Goal: Task Accomplishment & Management: Use online tool/utility

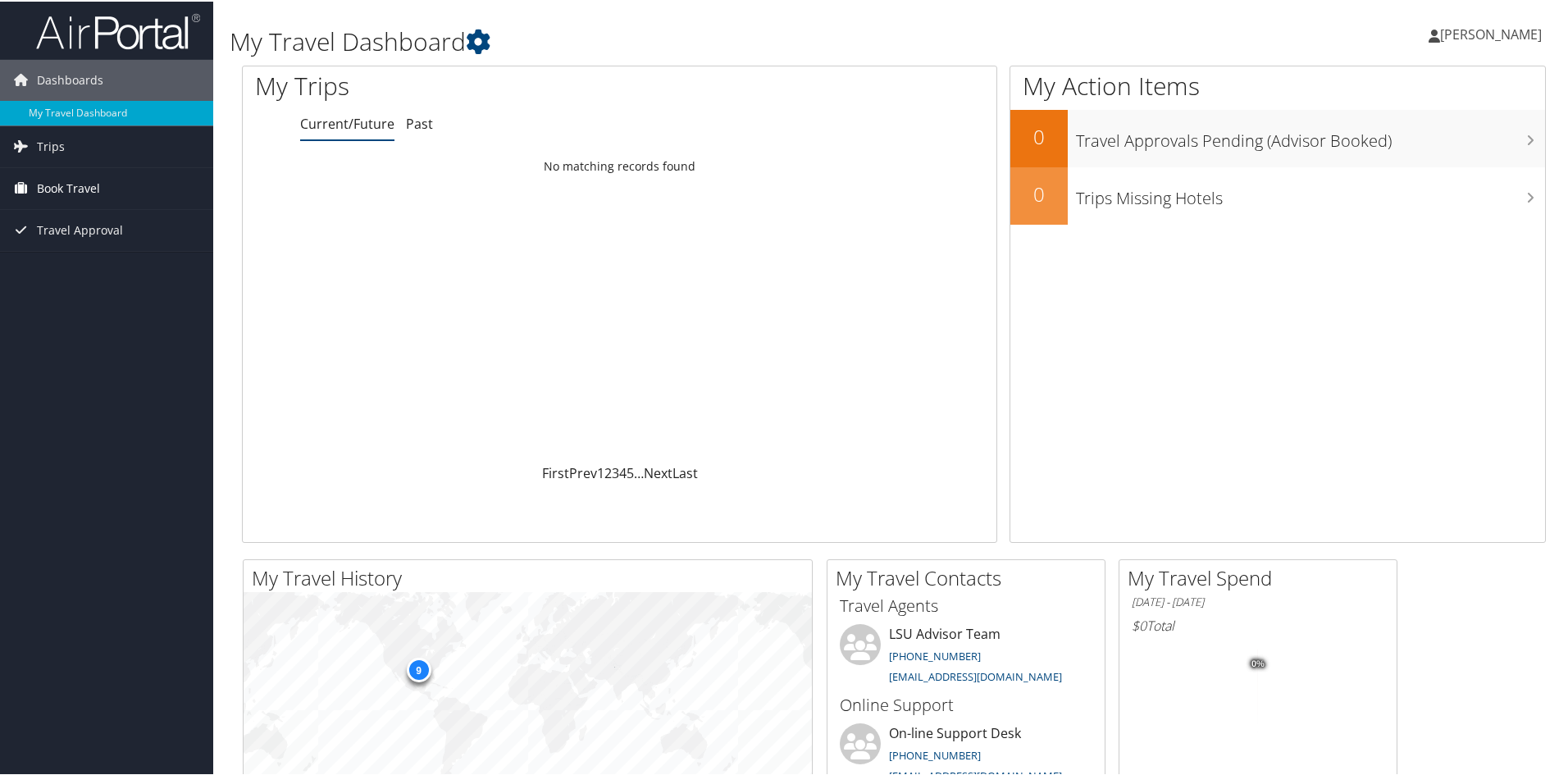
click at [56, 180] on span "Book Travel" at bounding box center [68, 186] width 63 height 41
click at [85, 220] on link "Approval Request (Beta)" at bounding box center [107, 219] width 213 height 24
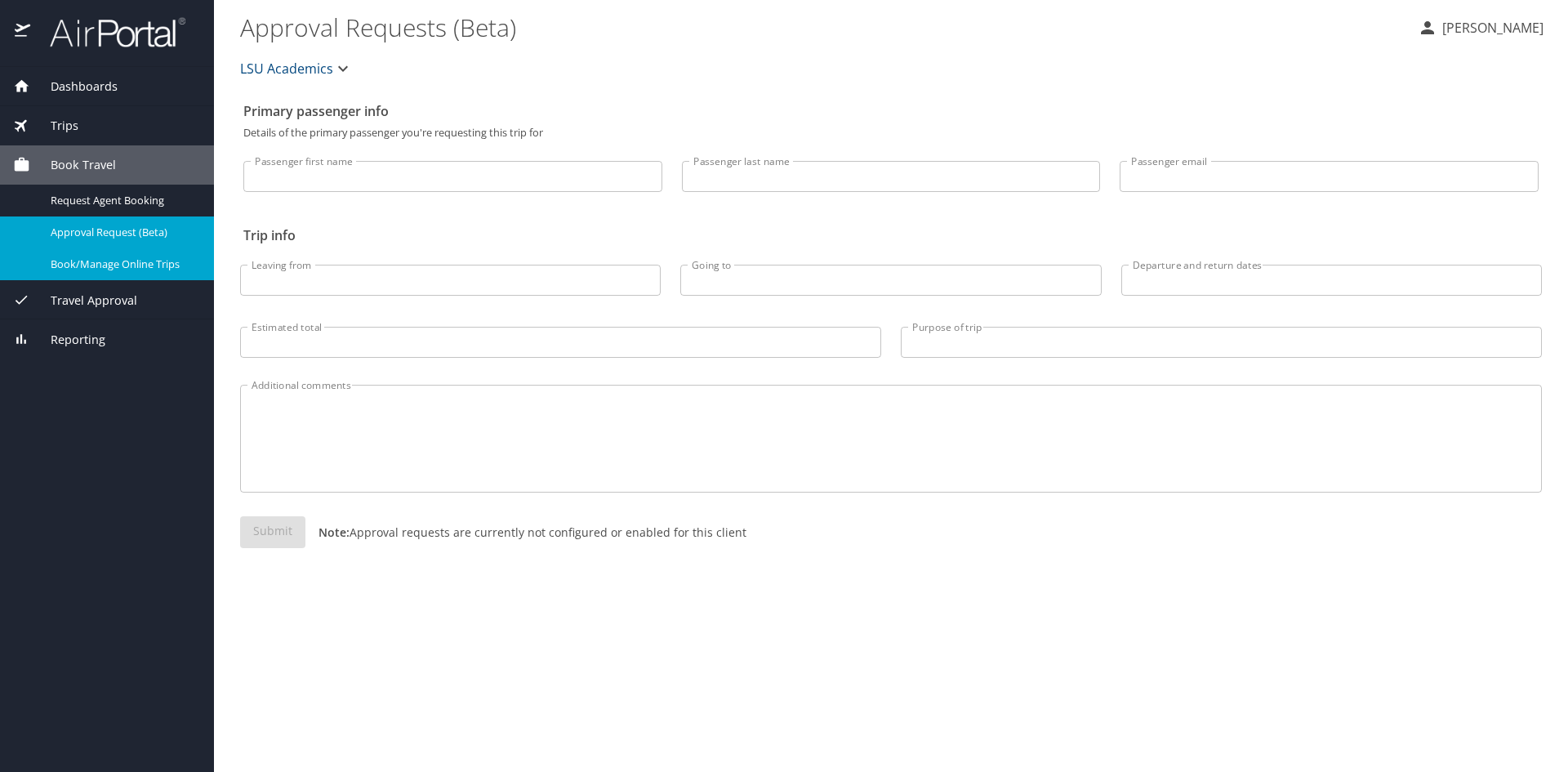
click at [98, 265] on span "Book/Manage Online Trips" at bounding box center [123, 264] width 144 height 16
